Goal: Information Seeking & Learning: Learn about a topic

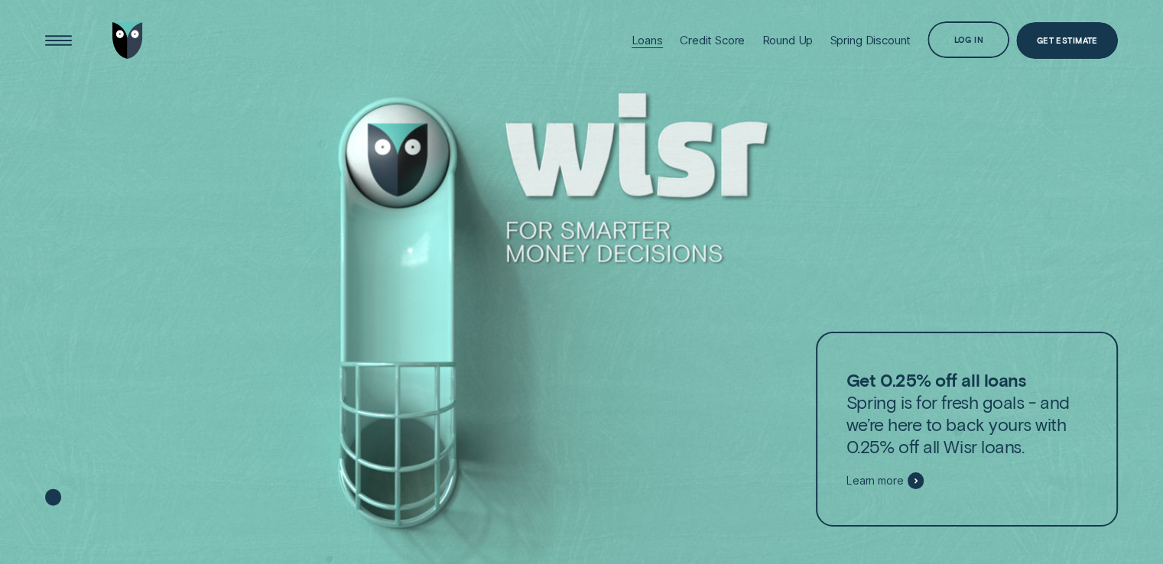
click at [651, 46] on div "Loans" at bounding box center [647, 40] width 31 height 15
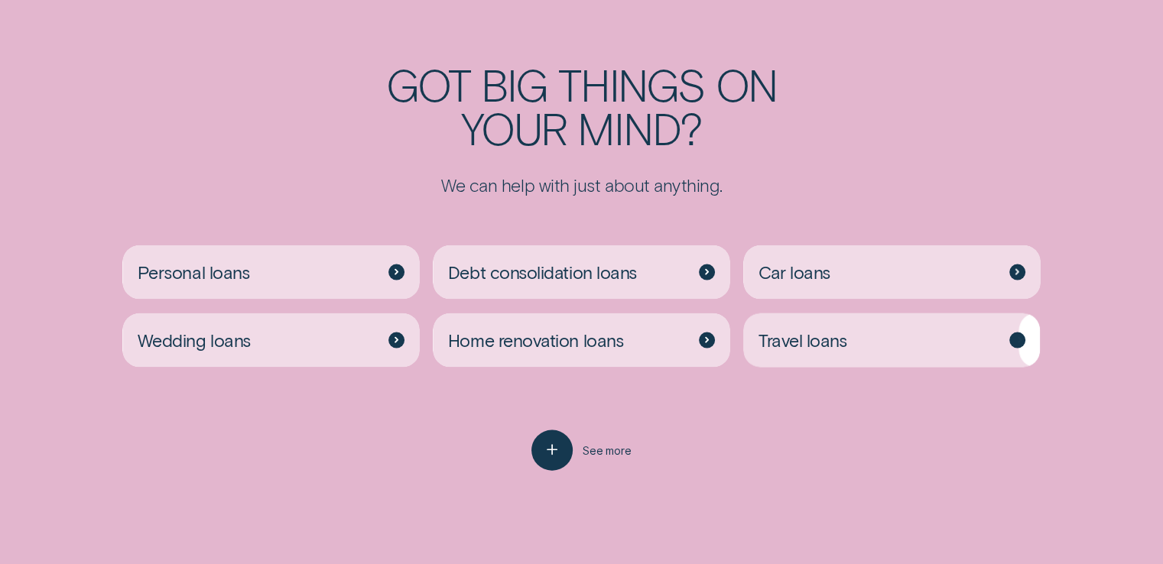
scroll to position [3249, 0]
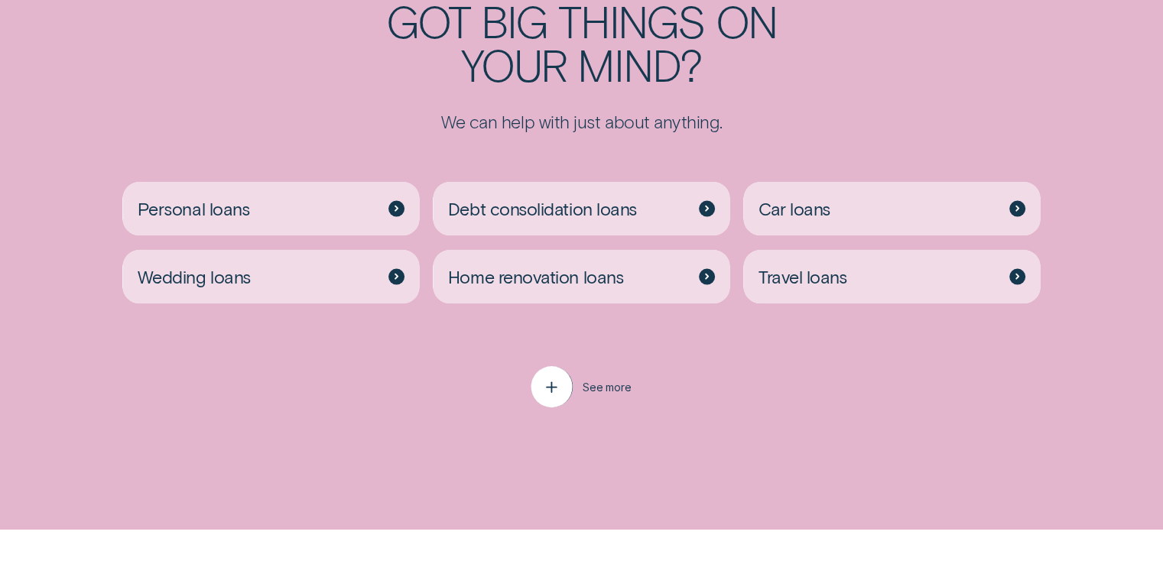
click at [555, 394] on icon "button" at bounding box center [551, 387] width 21 height 24
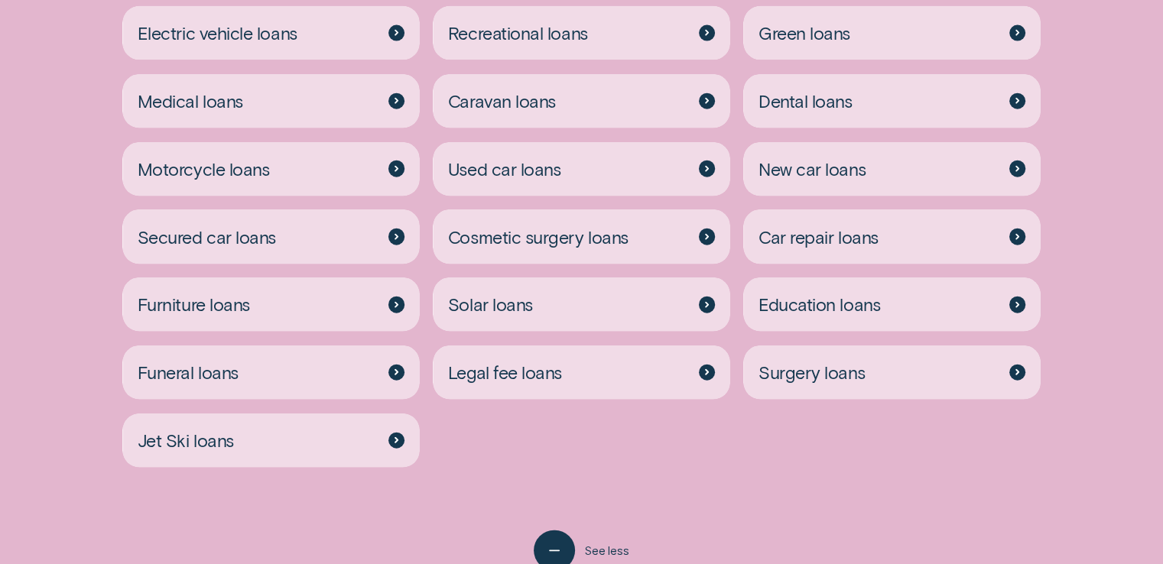
scroll to position [3564, 0]
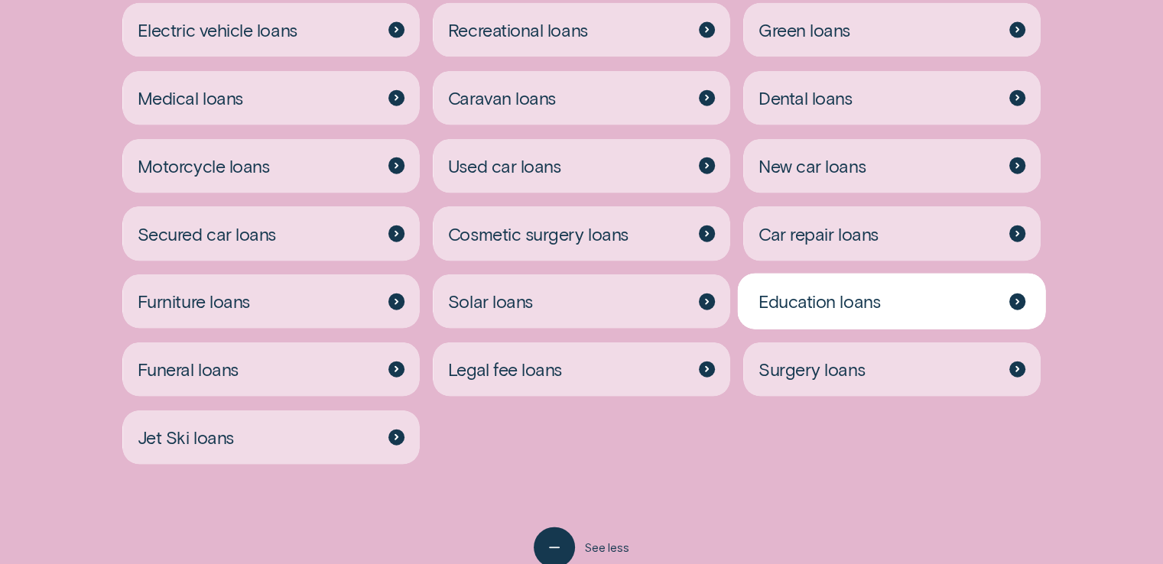
click at [780, 316] on div "Education loans" at bounding box center [891, 301] width 297 height 54
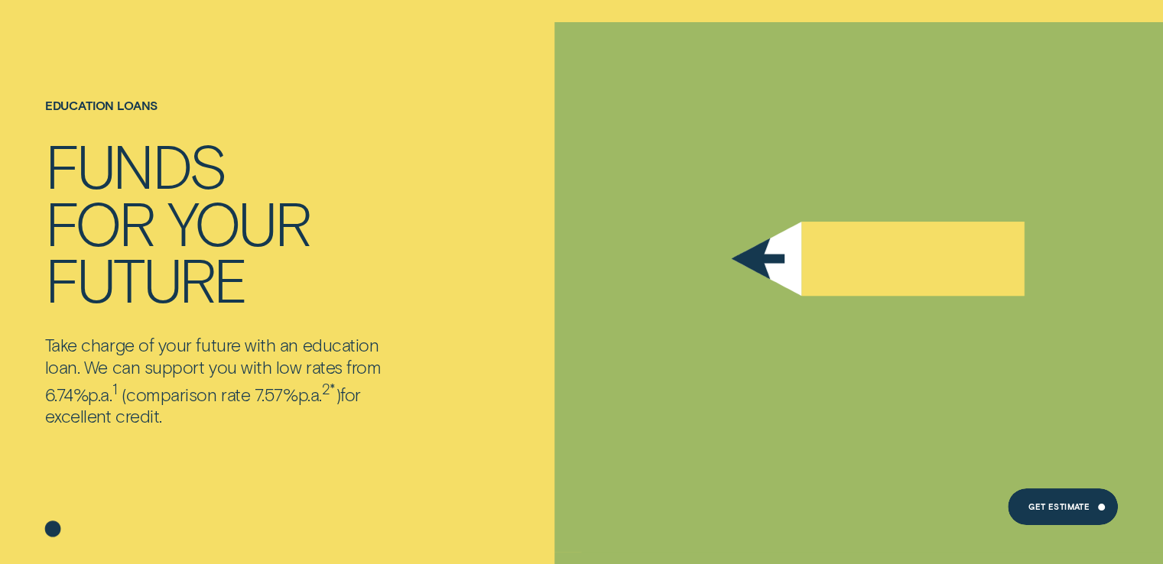
scroll to position [45, 0]
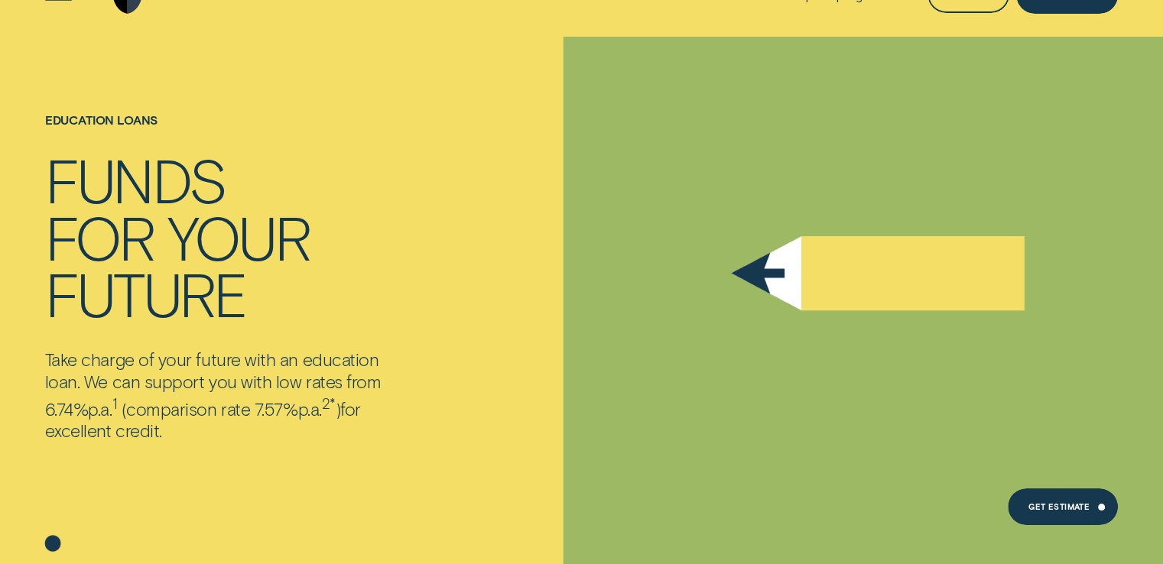
drag, startPoint x: 145, startPoint y: 359, endPoint x: 351, endPoint y: 423, distance: 216.0
click at [351, 423] on p "Take charge of your future with an education loan. We can support you with low …" at bounding box center [221, 395] width 353 height 93
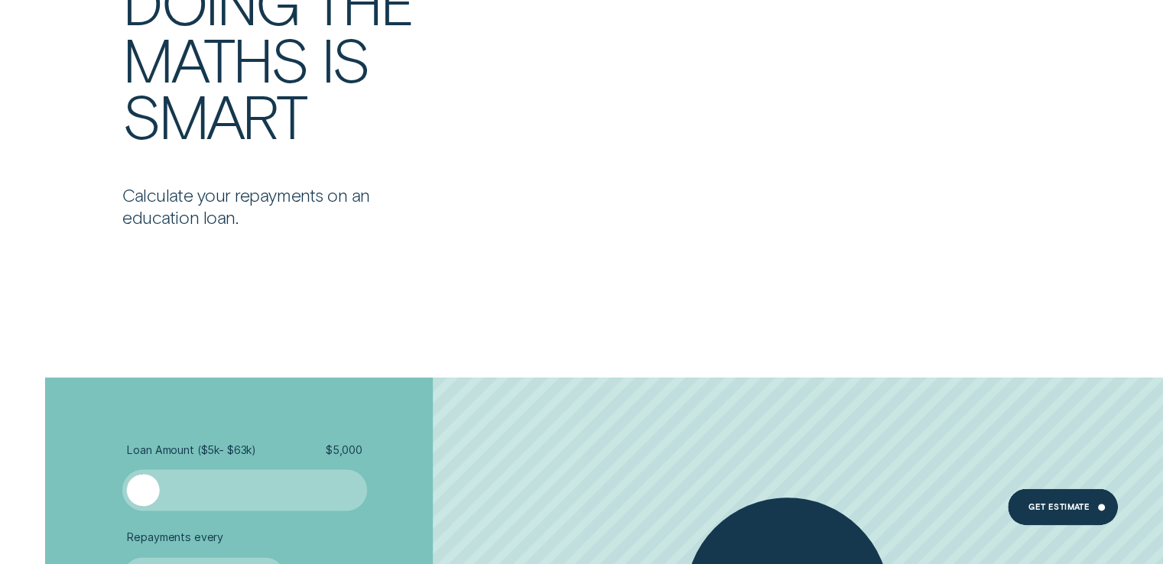
scroll to position [2119, 0]
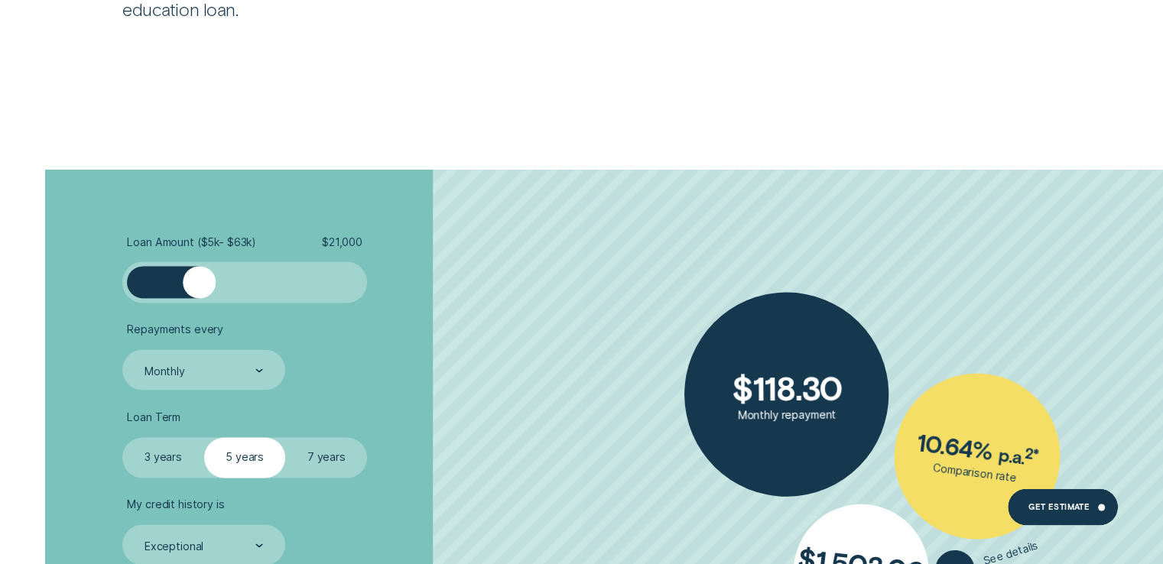
click at [198, 285] on div at bounding box center [245, 282] width 204 height 33
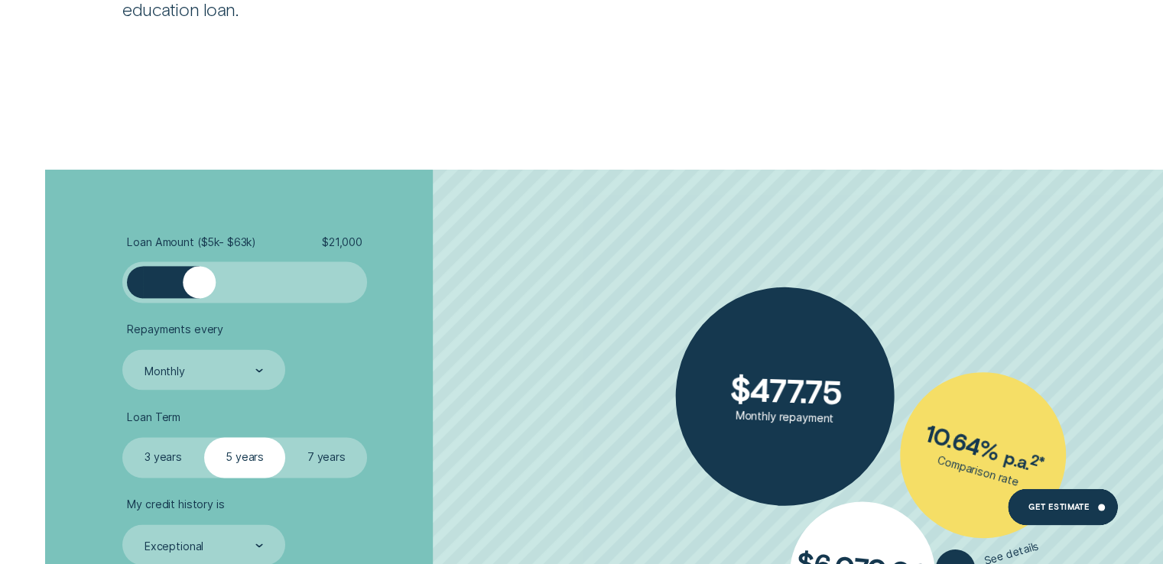
click at [199, 287] on div at bounding box center [199, 282] width 33 height 33
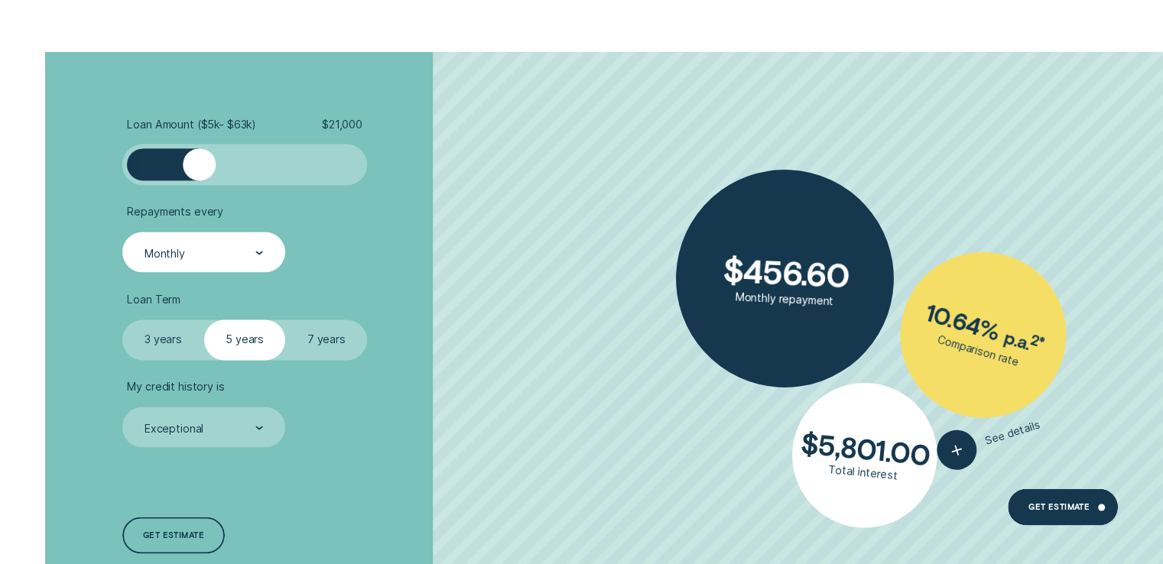
scroll to position [2238, 0]
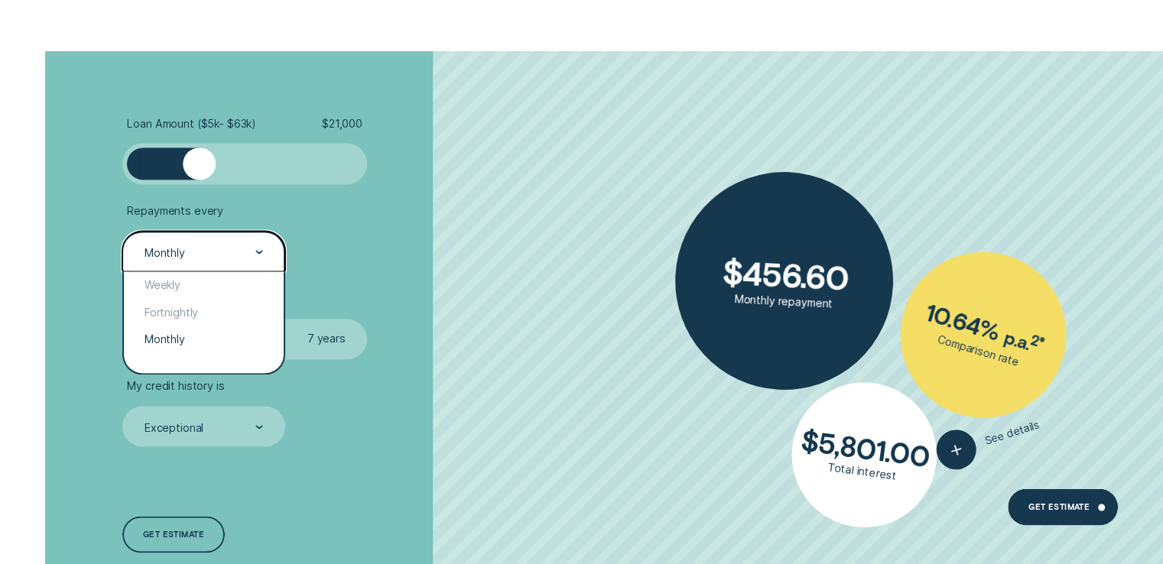
click at [227, 259] on div "Monthly" at bounding box center [203, 252] width 120 height 15
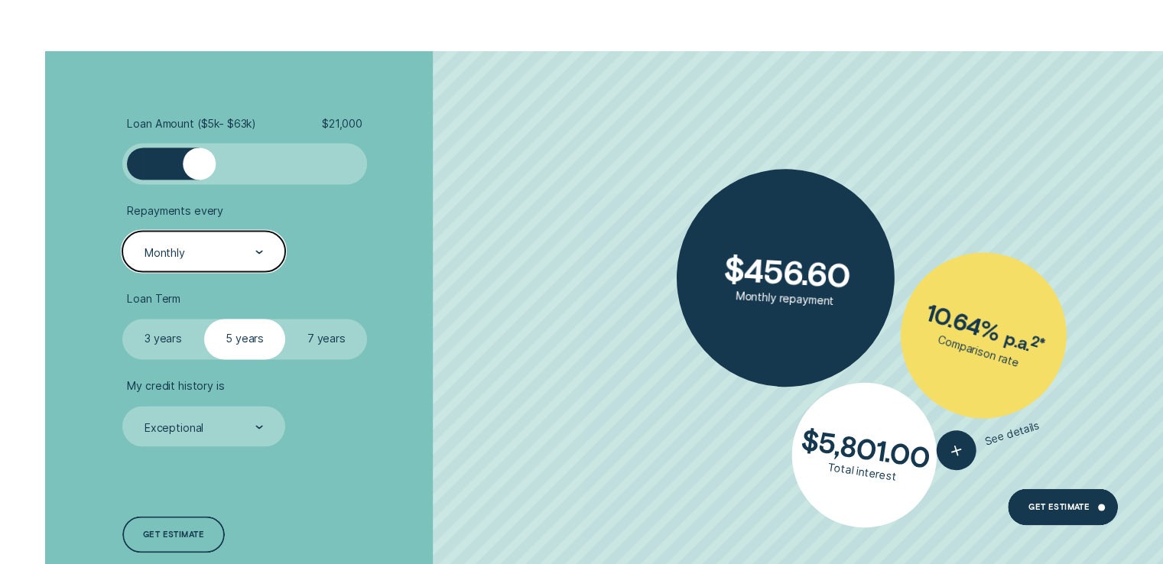
click at [227, 259] on div "Monthly" at bounding box center [203, 252] width 120 height 15
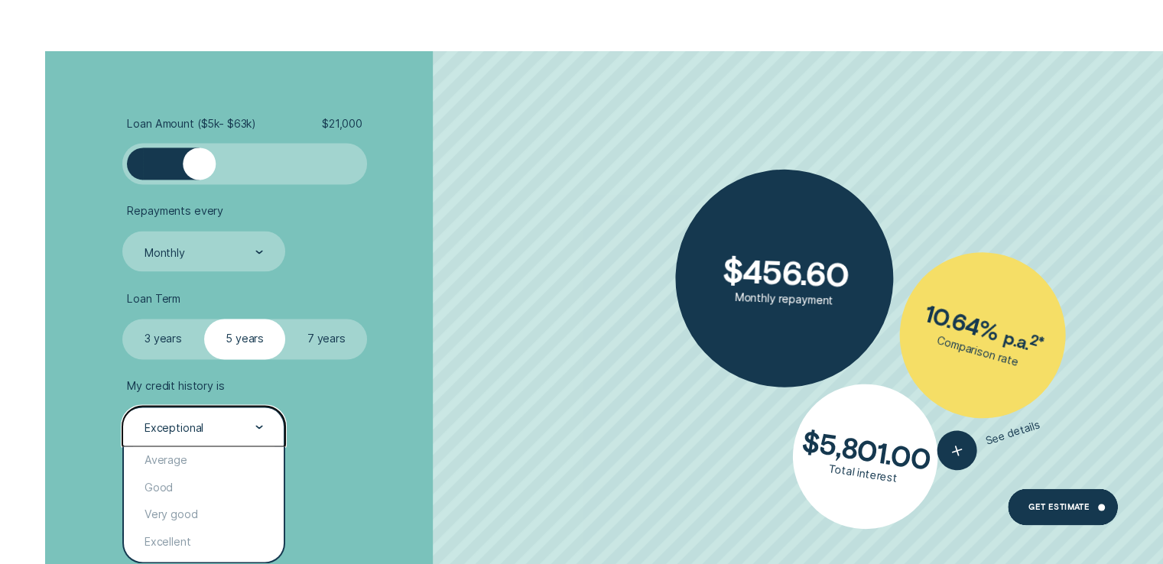
click at [238, 435] on div "Exceptional" at bounding box center [203, 427] width 120 height 15
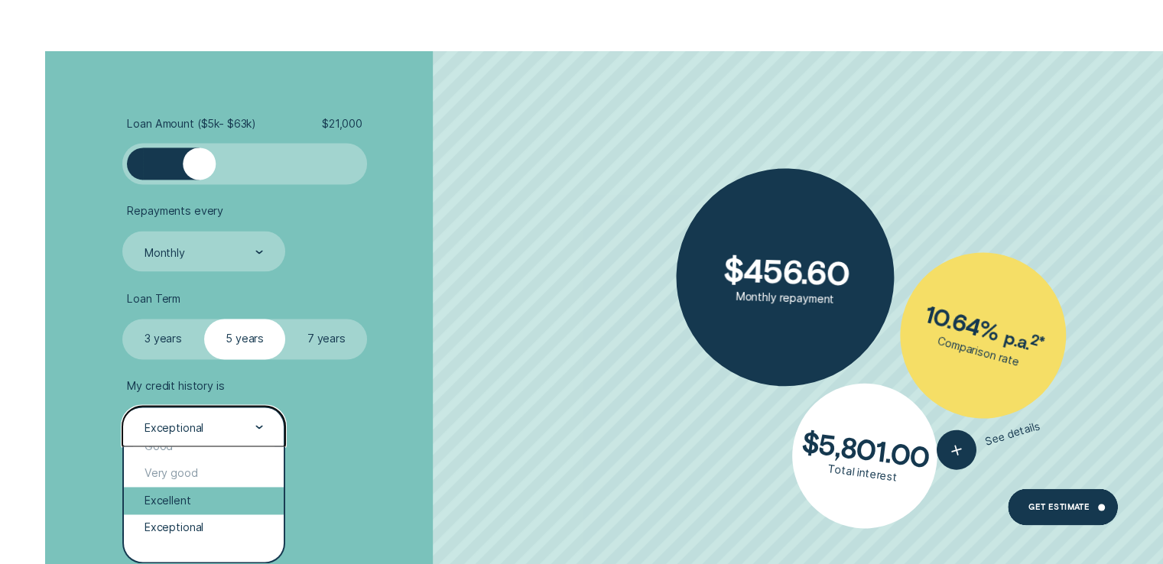
scroll to position [41, 0]
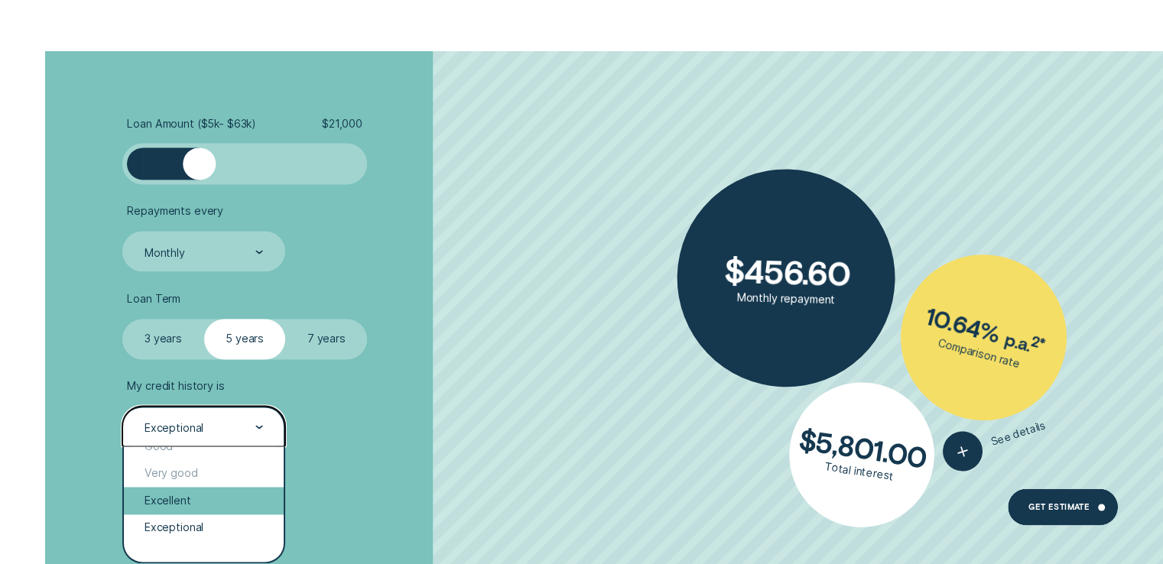
click at [209, 500] on div "Excellent" at bounding box center [203, 501] width 159 height 28
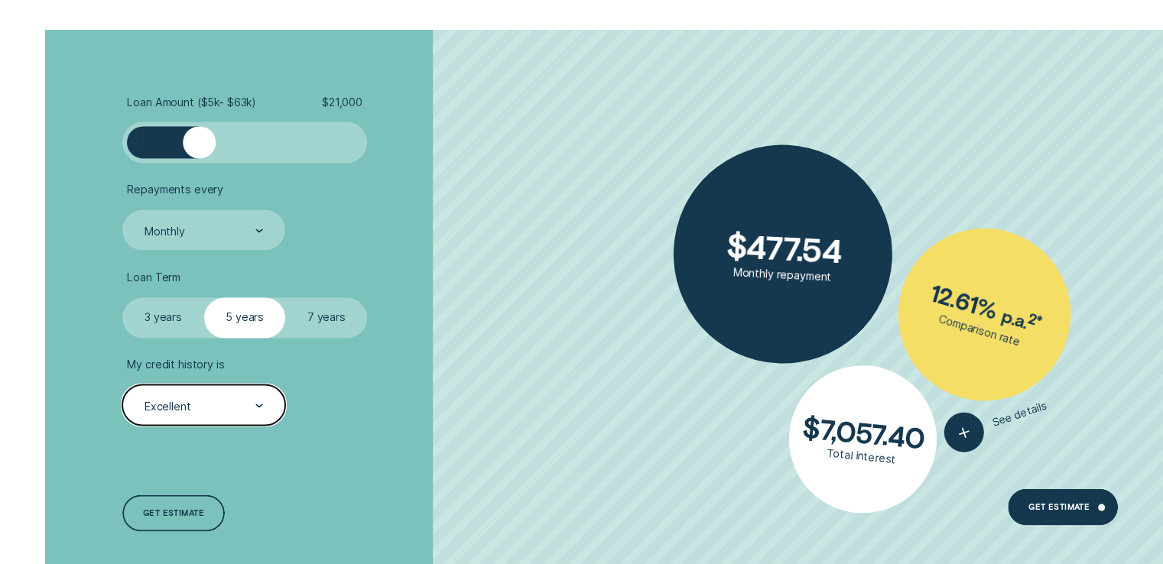
scroll to position [2275, 0]
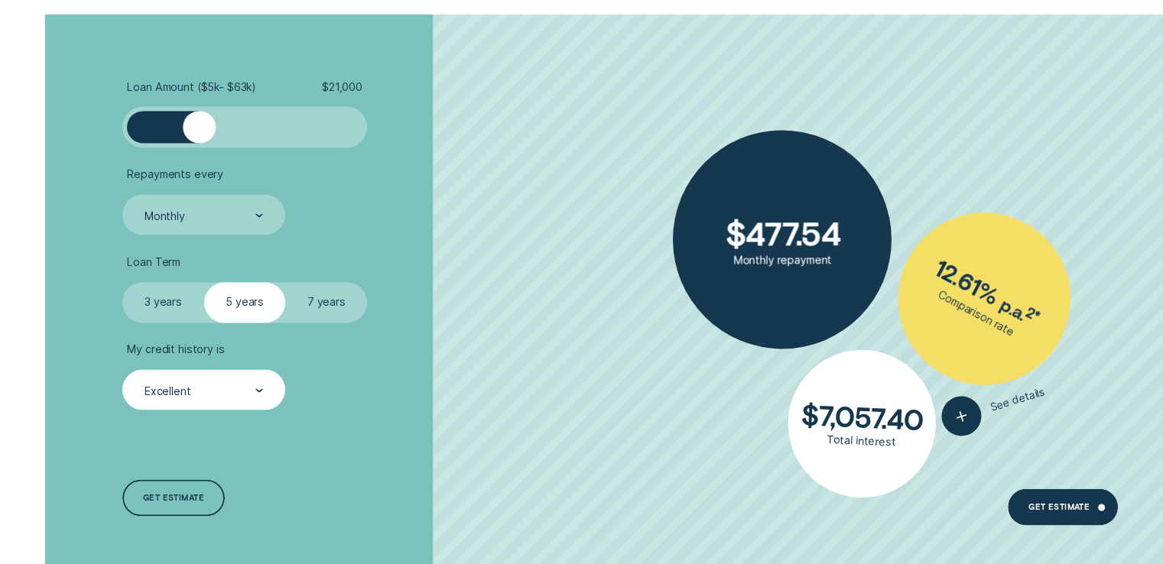
click at [220, 413] on div "Loan Amount ( $5k - $63k ) $ 21,000 Repayments every Monthly Loan Term Select L…" at bounding box center [309, 299] width 388 height 568
click at [217, 399] on div "Excellent" at bounding box center [203, 389] width 162 height 41
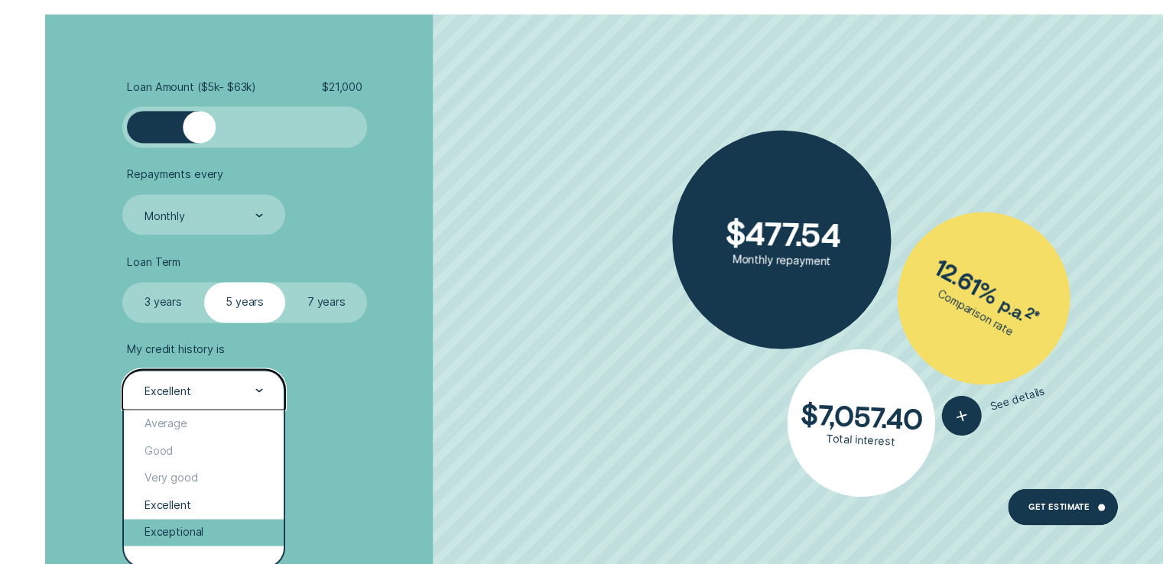
click at [217, 525] on div "Exceptional" at bounding box center [203, 533] width 159 height 28
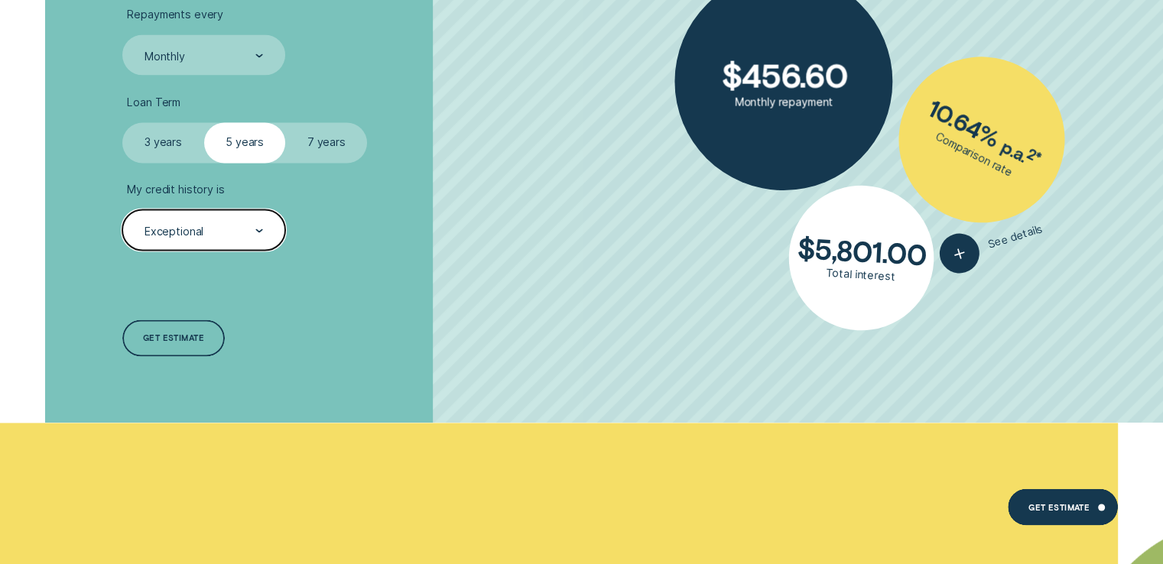
scroll to position [2437, 0]
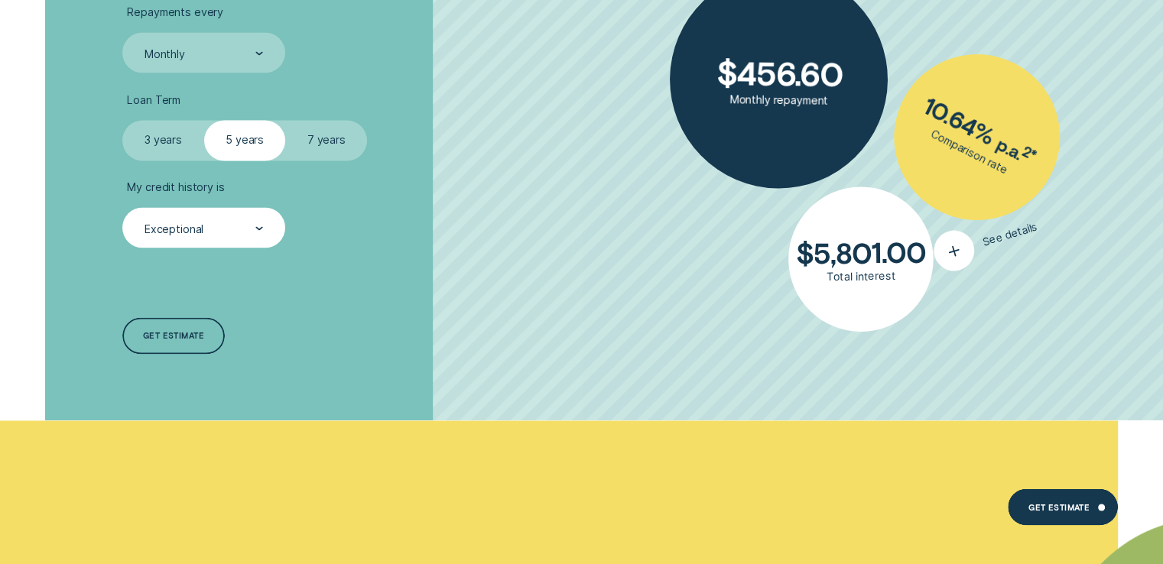
click at [981, 240] on button "See details" at bounding box center [986, 241] width 113 height 69
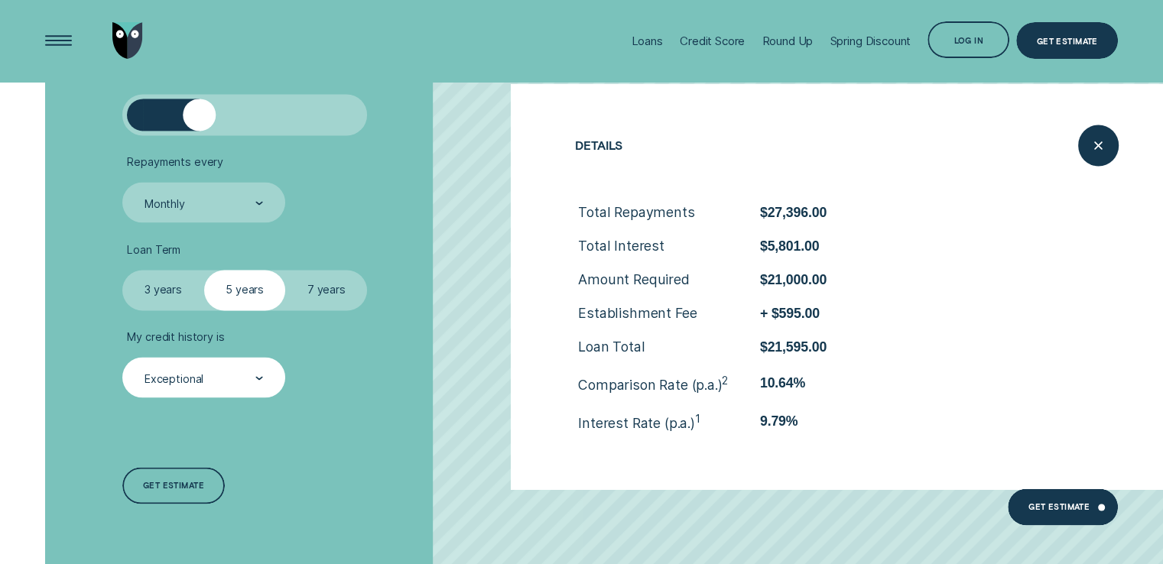
scroll to position [2285, 0]
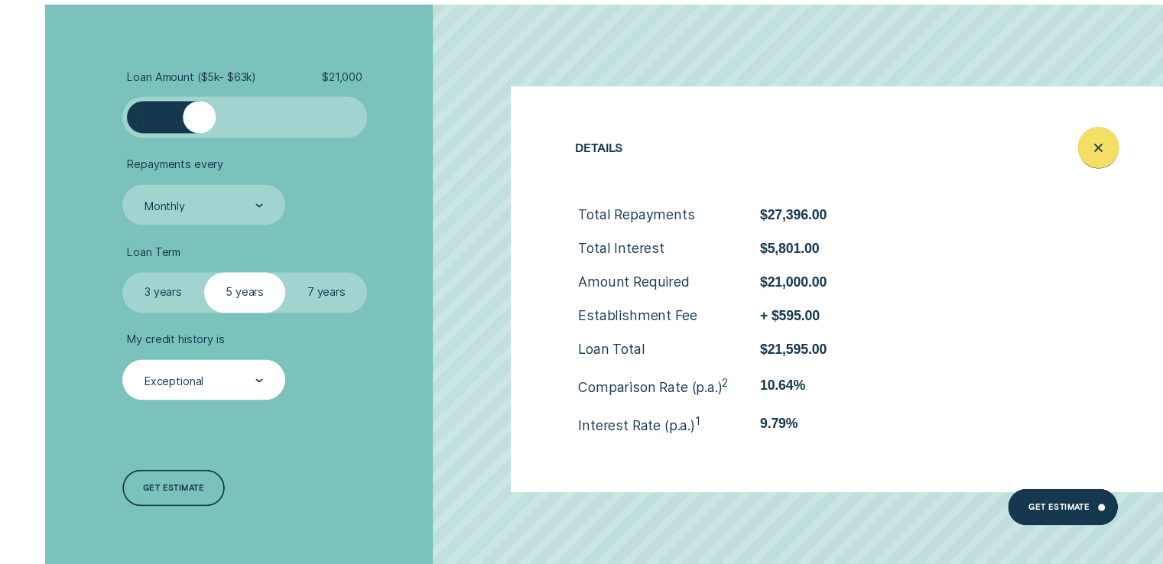
click at [1109, 157] on div "Close loan details" at bounding box center [1097, 147] width 41 height 41
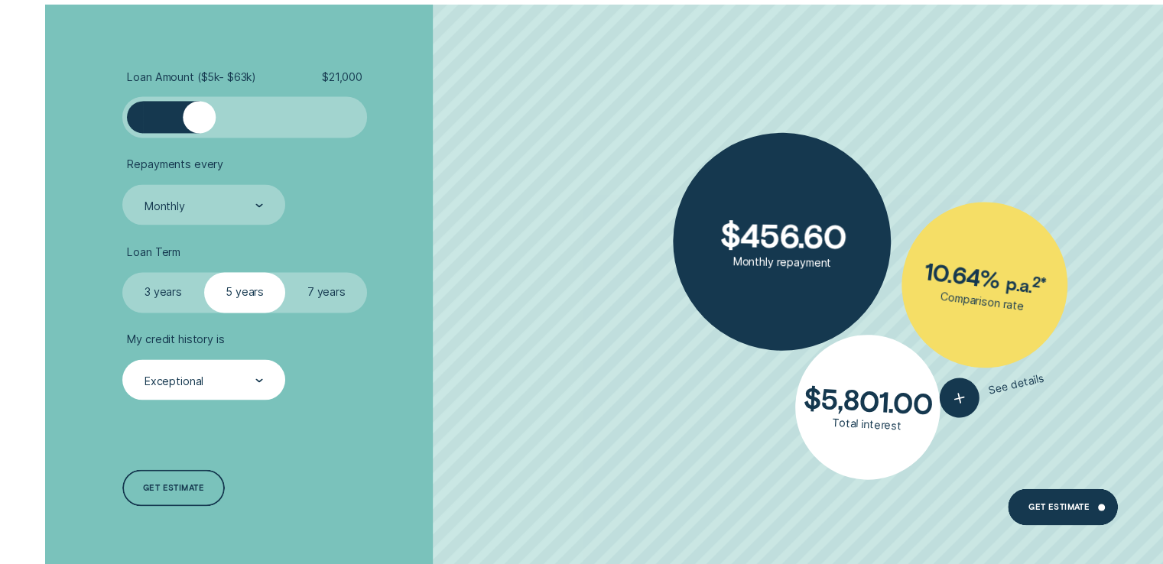
click at [317, 300] on label "7 years" at bounding box center [327, 292] width 82 height 41
click at [286, 272] on input "7 years" at bounding box center [286, 272] width 0 height 0
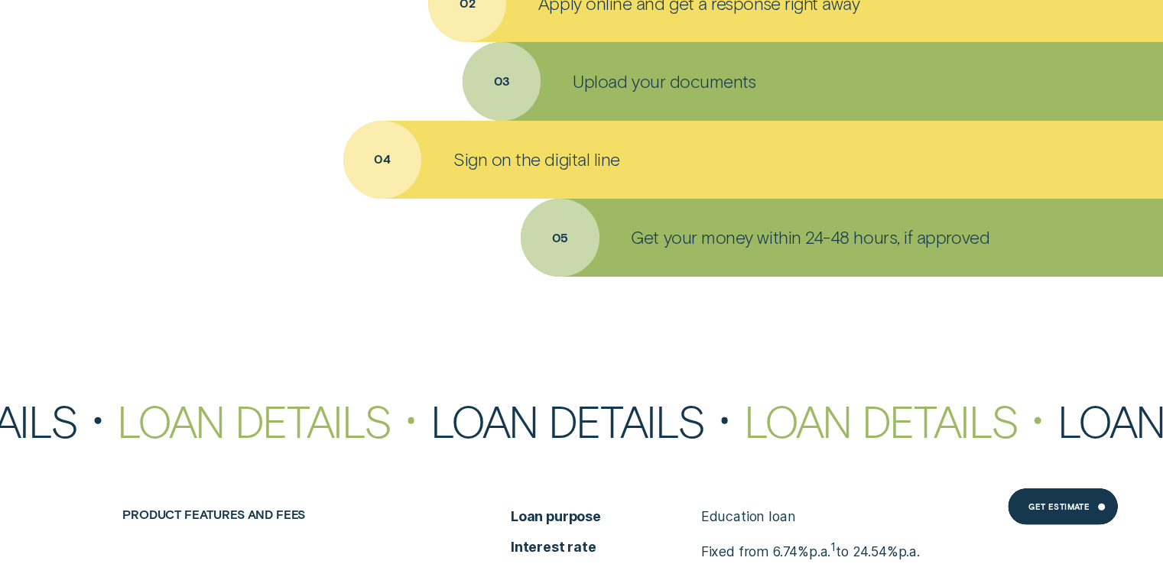
scroll to position [3862, 0]
